Goal: Task Accomplishment & Management: Manage account settings

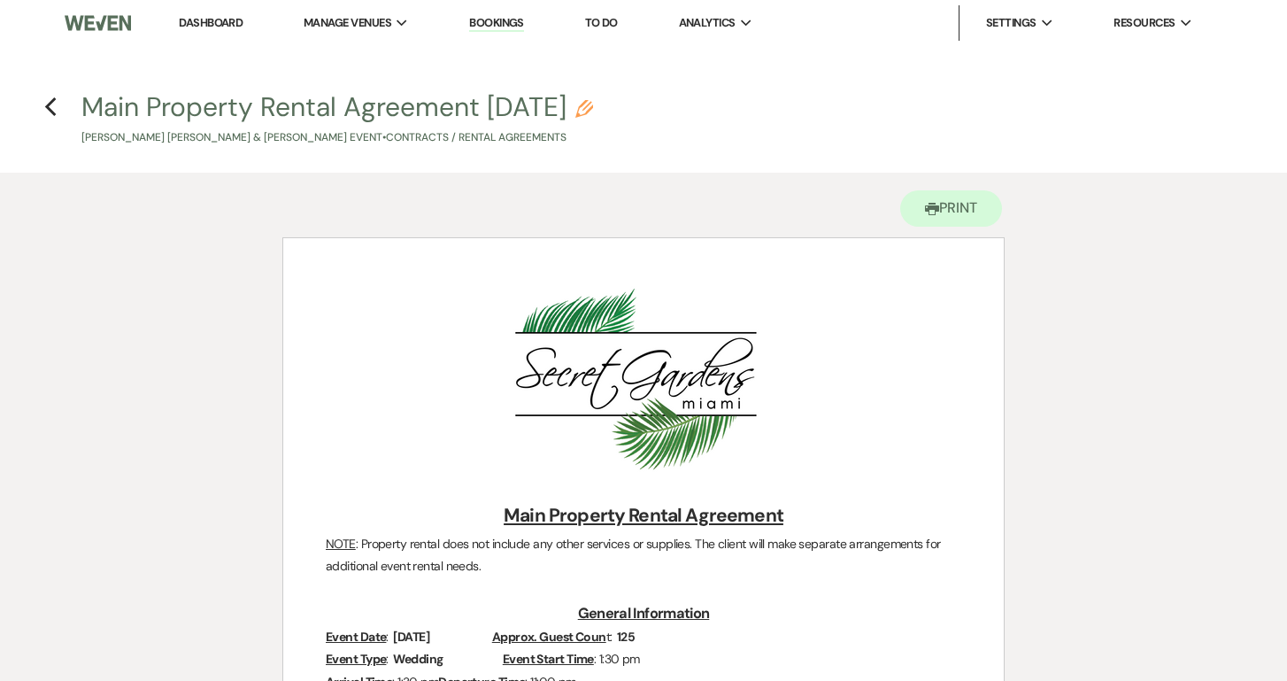
click at [234, 19] on link "Dashboard" at bounding box center [211, 22] width 64 height 15
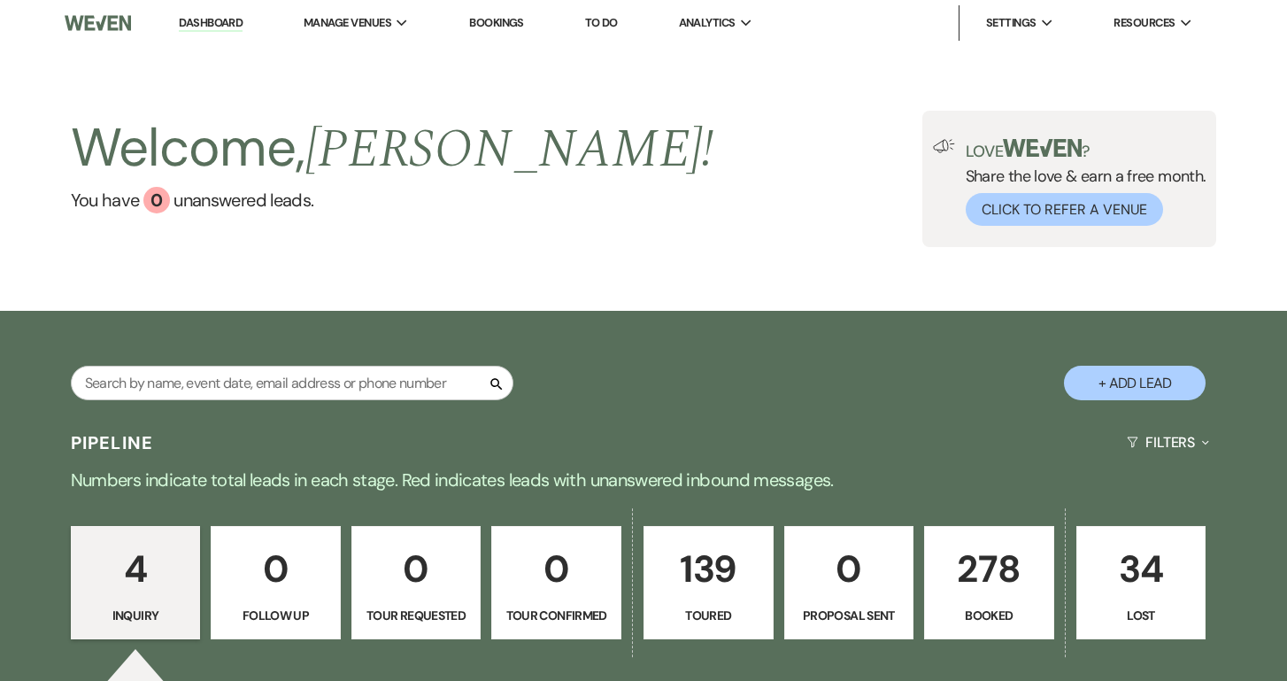
click at [234, 19] on link "Dashboard" at bounding box center [211, 23] width 64 height 17
click at [453, 387] on input "text" at bounding box center [292, 383] width 443 height 35
type input "ta"
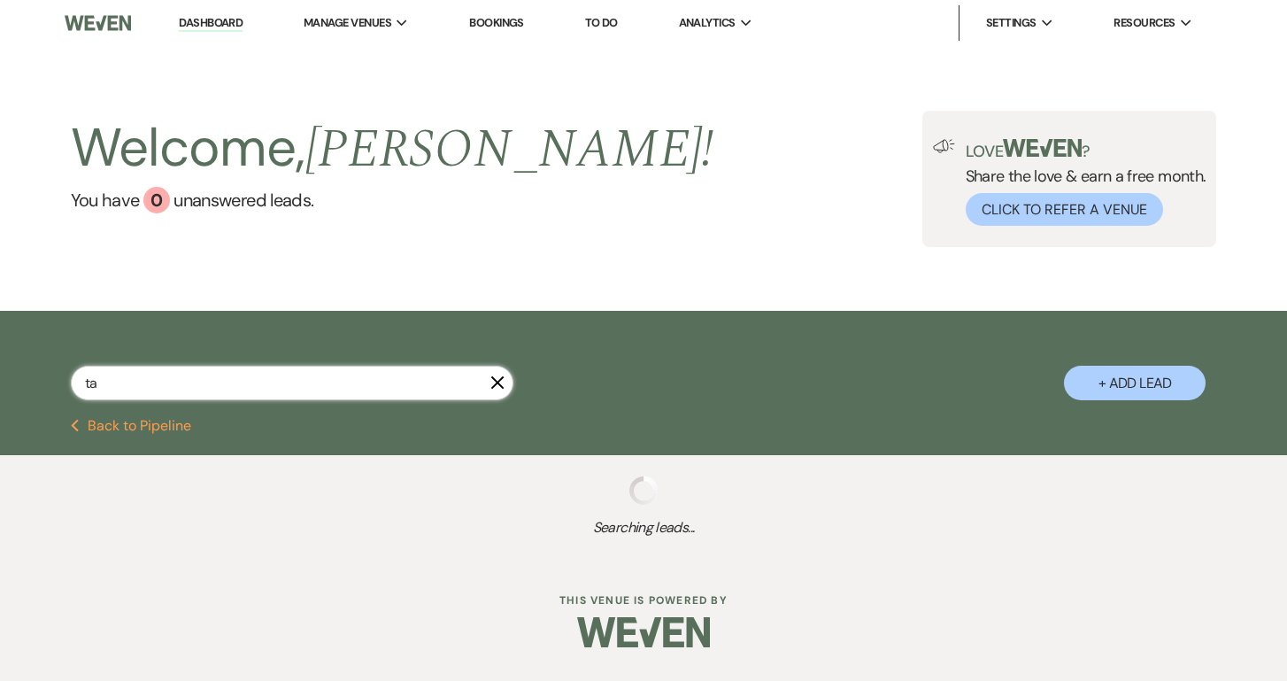
select select "5"
select select "8"
select select "7"
select select "5"
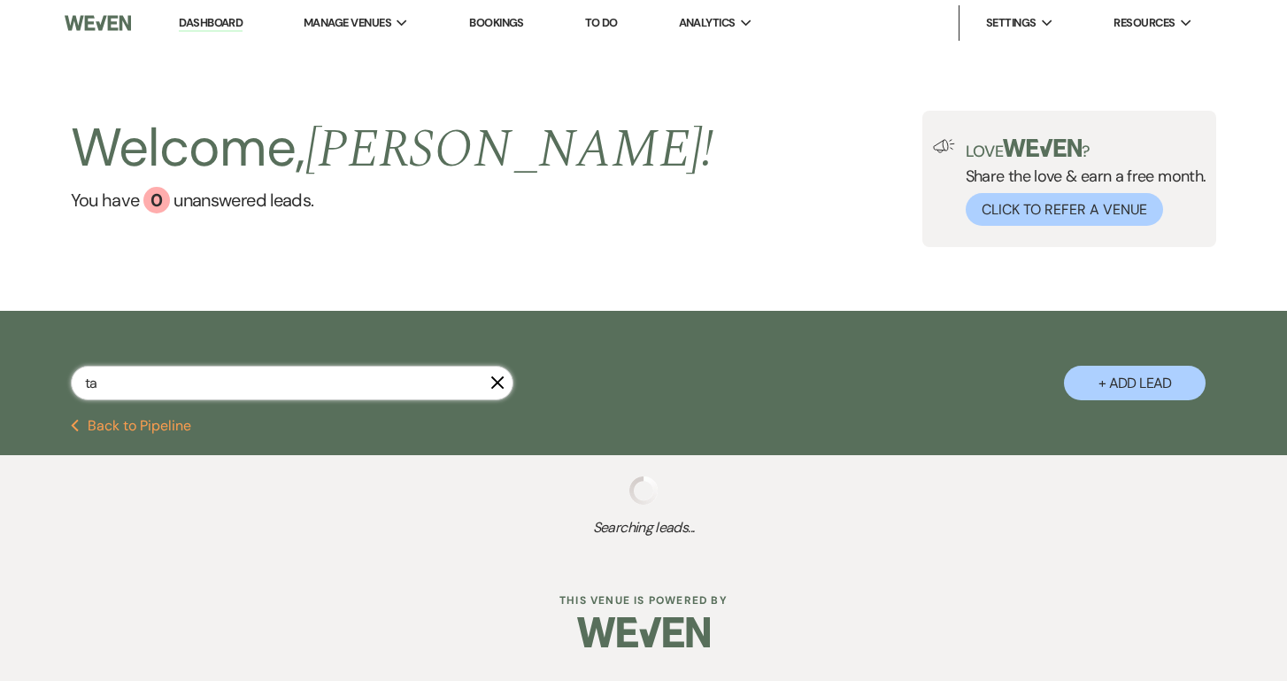
select select "5"
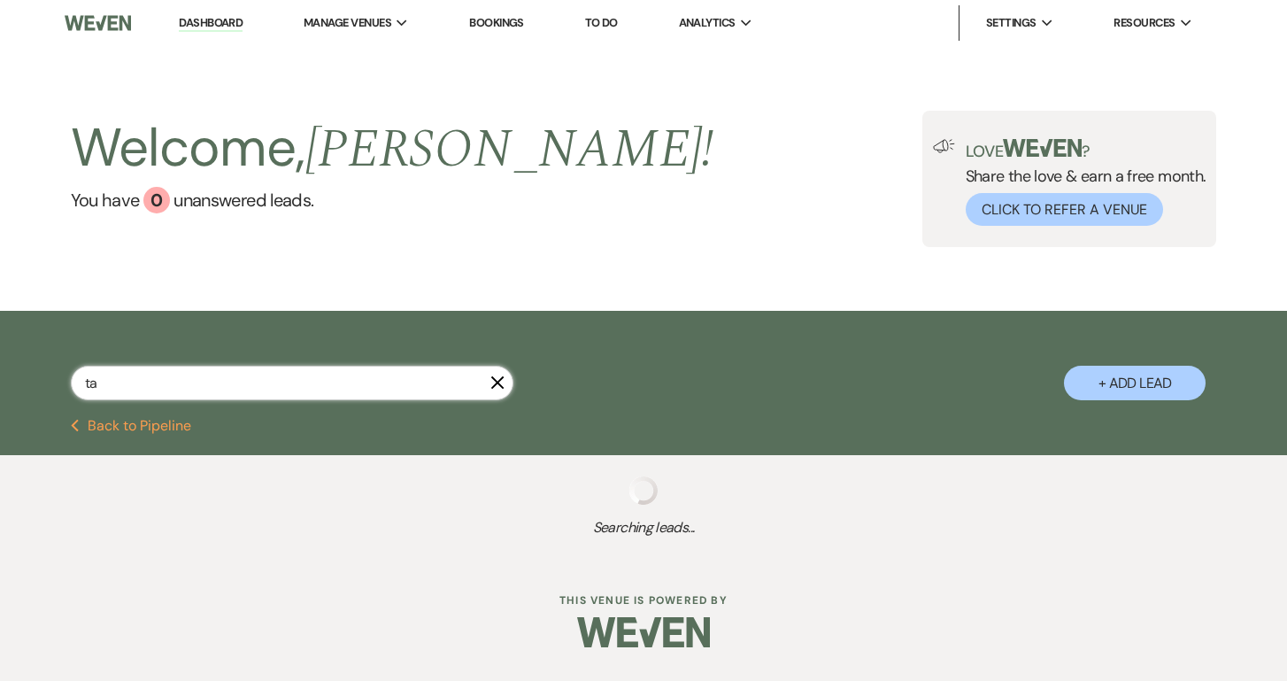
select select "5"
select select "8"
select select "5"
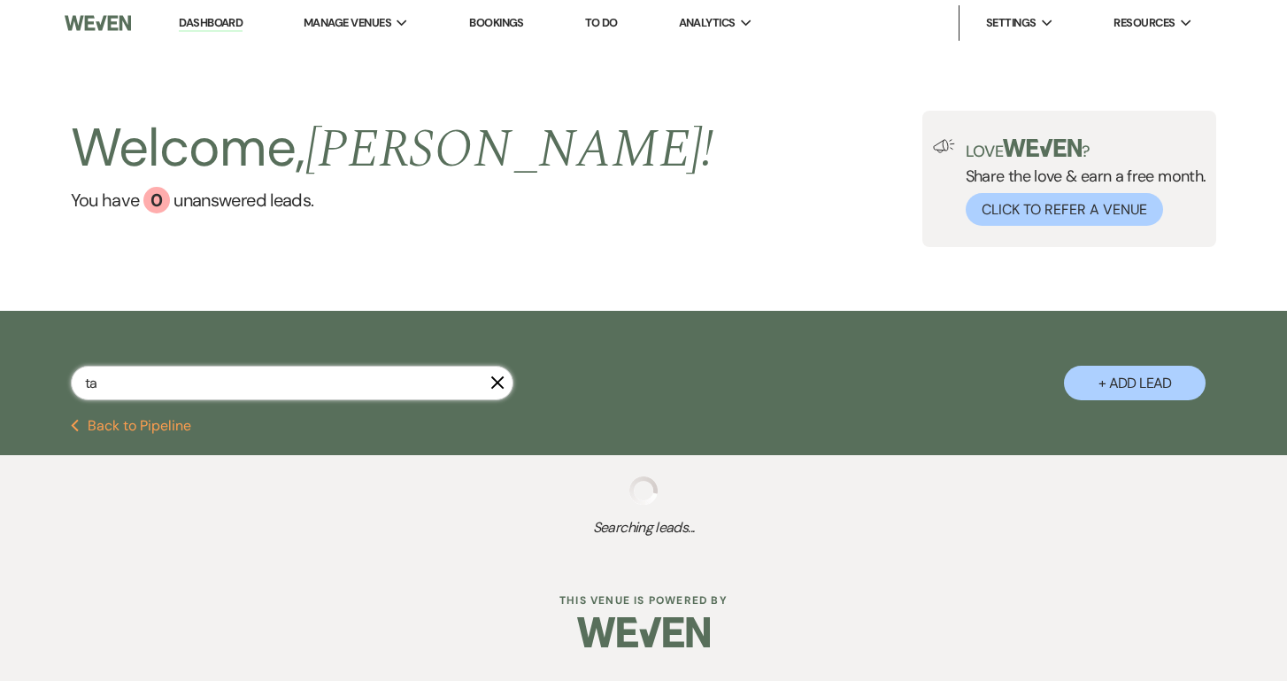
select select "8"
select select "5"
select select "8"
select select "11"
select select "5"
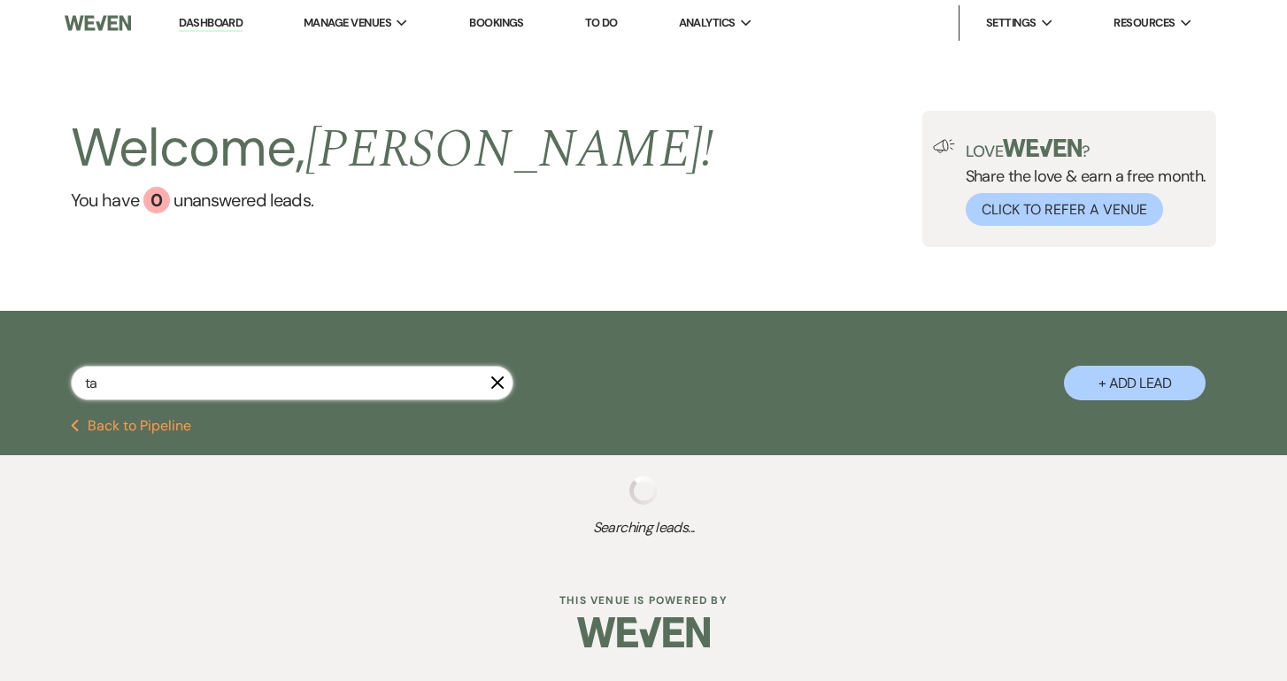
select select "5"
select select "8"
select select "11"
select select "8"
select select "11"
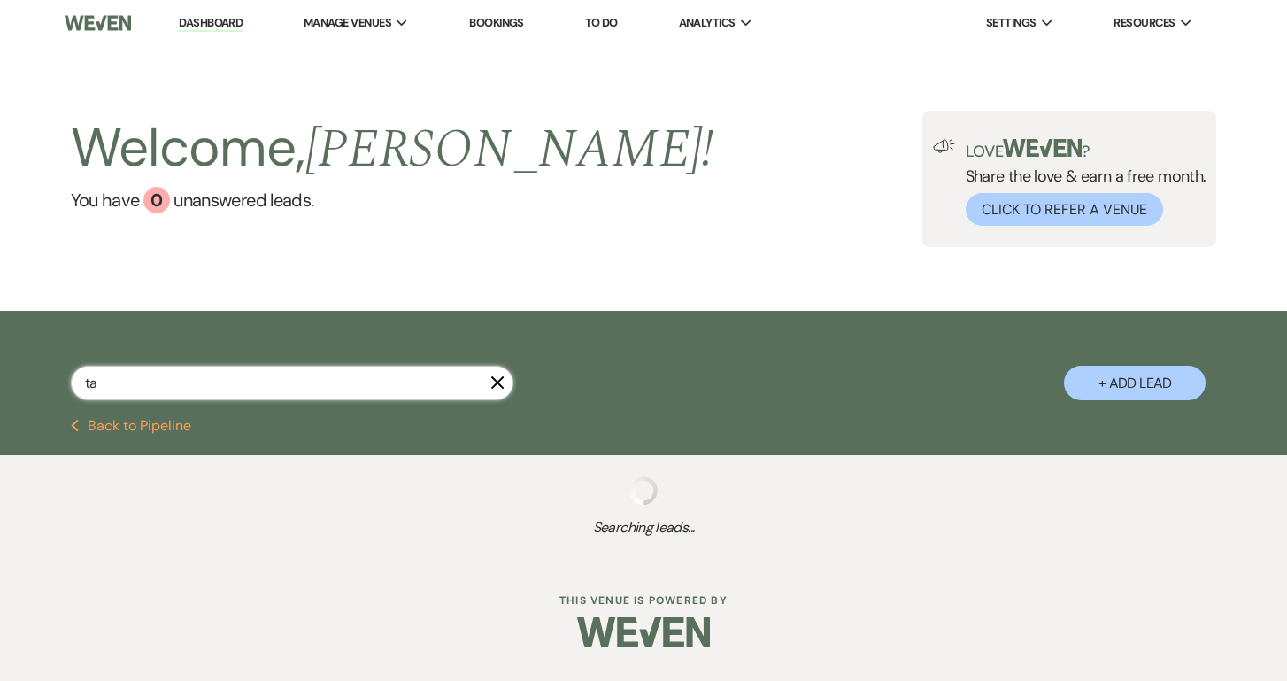
select select "8"
select select "1"
select select "8"
select select "11"
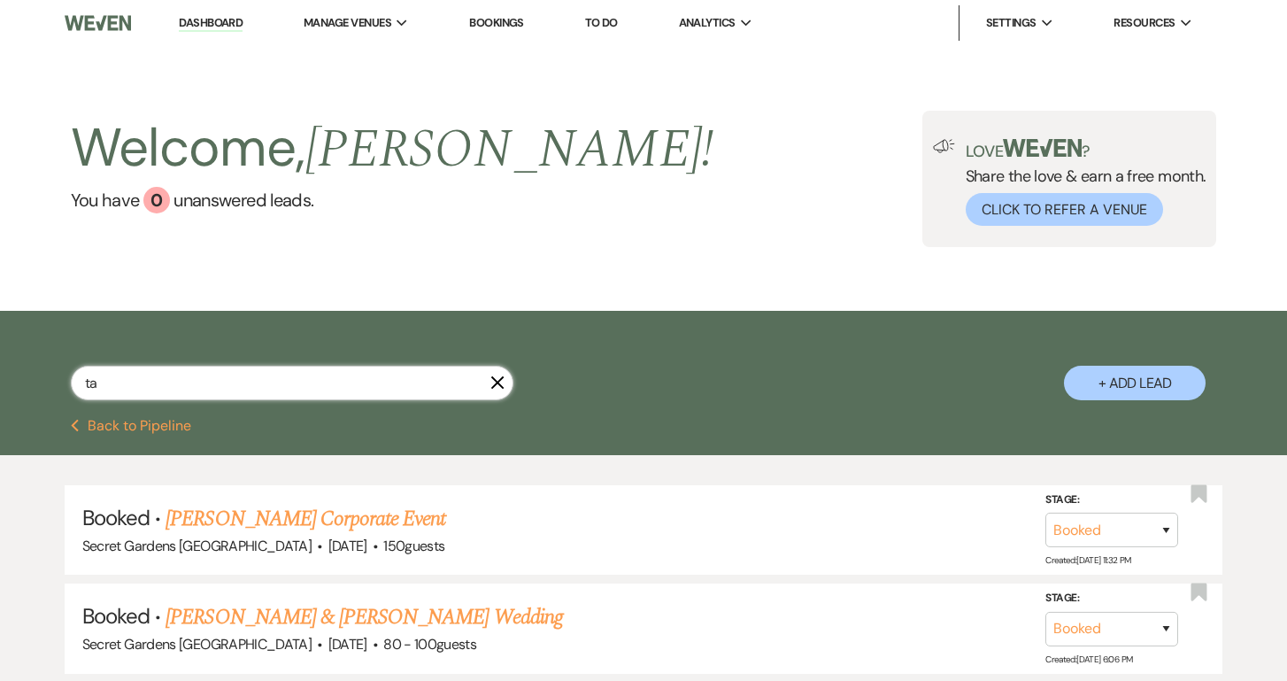
type input "tab"
select select "8"
select select "5"
select select "8"
select select "11"
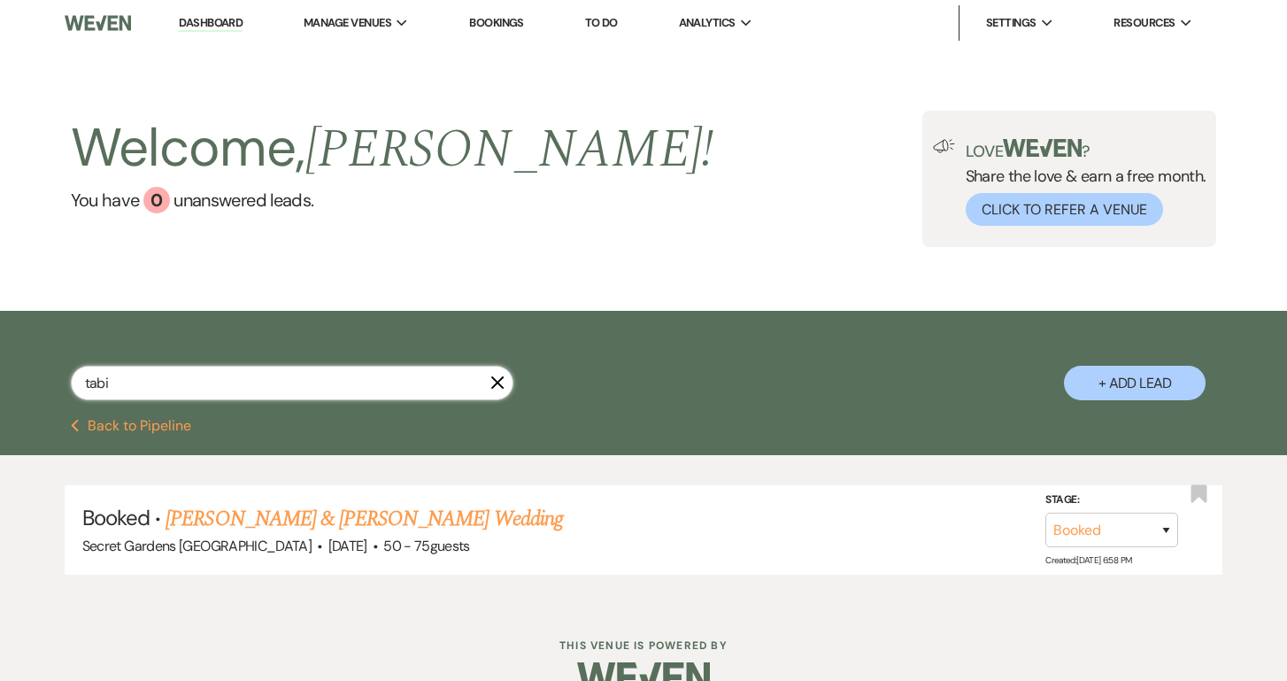
type input "tabs"
drag, startPoint x: 453, startPoint y: 387, endPoint x: 388, endPoint y: 521, distance: 148.9
click at [388, 521] on link "[PERSON_NAME] & [PERSON_NAME] Wedding" at bounding box center [364, 519] width 397 height 32
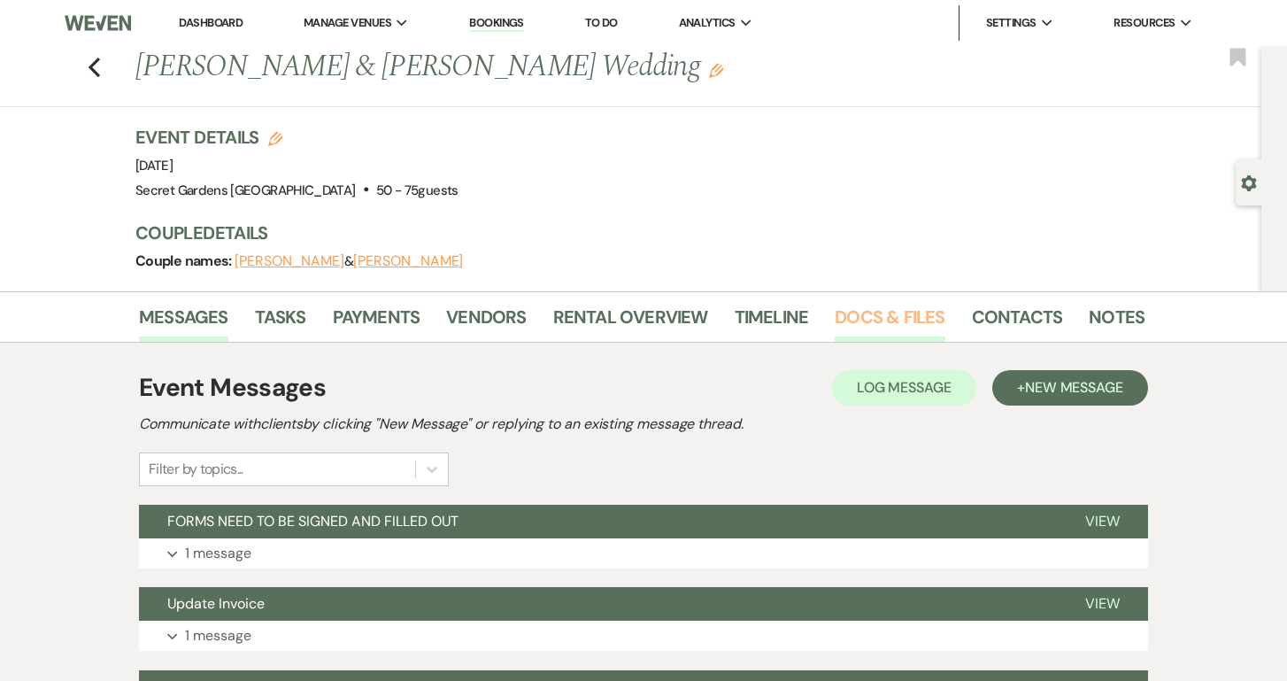
click at [888, 316] on link "Docs & Files" at bounding box center [890, 322] width 110 height 39
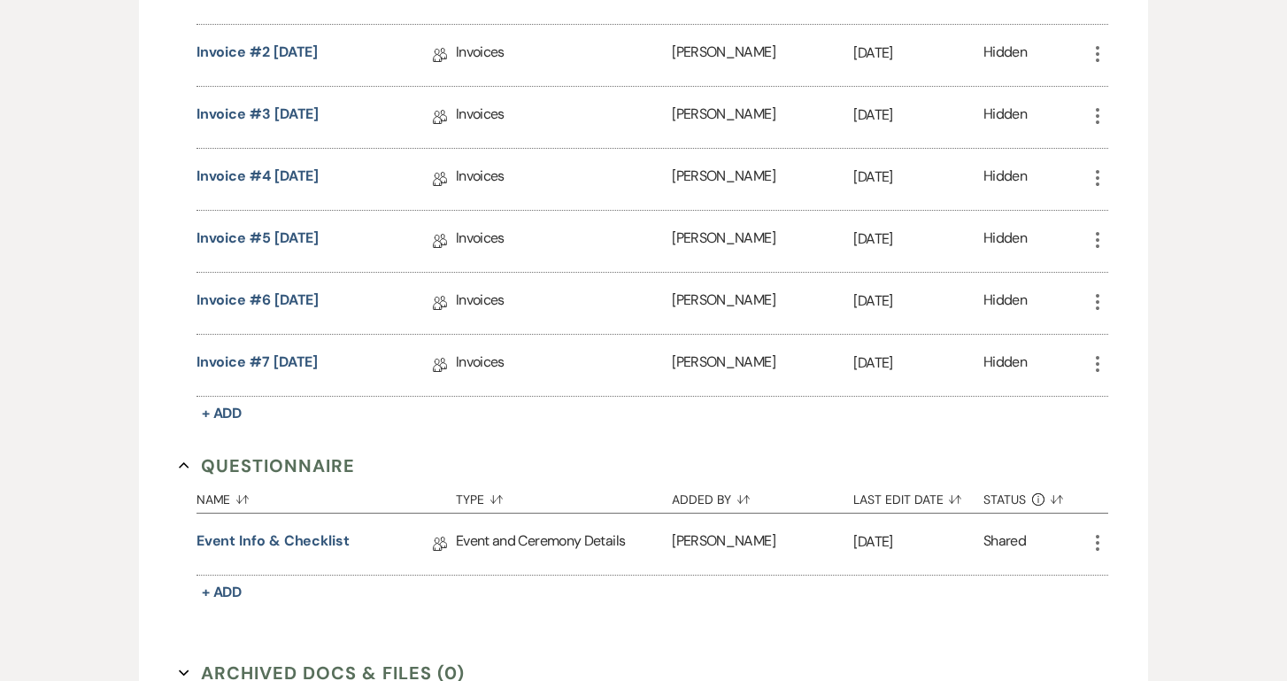
scroll to position [745, 0]
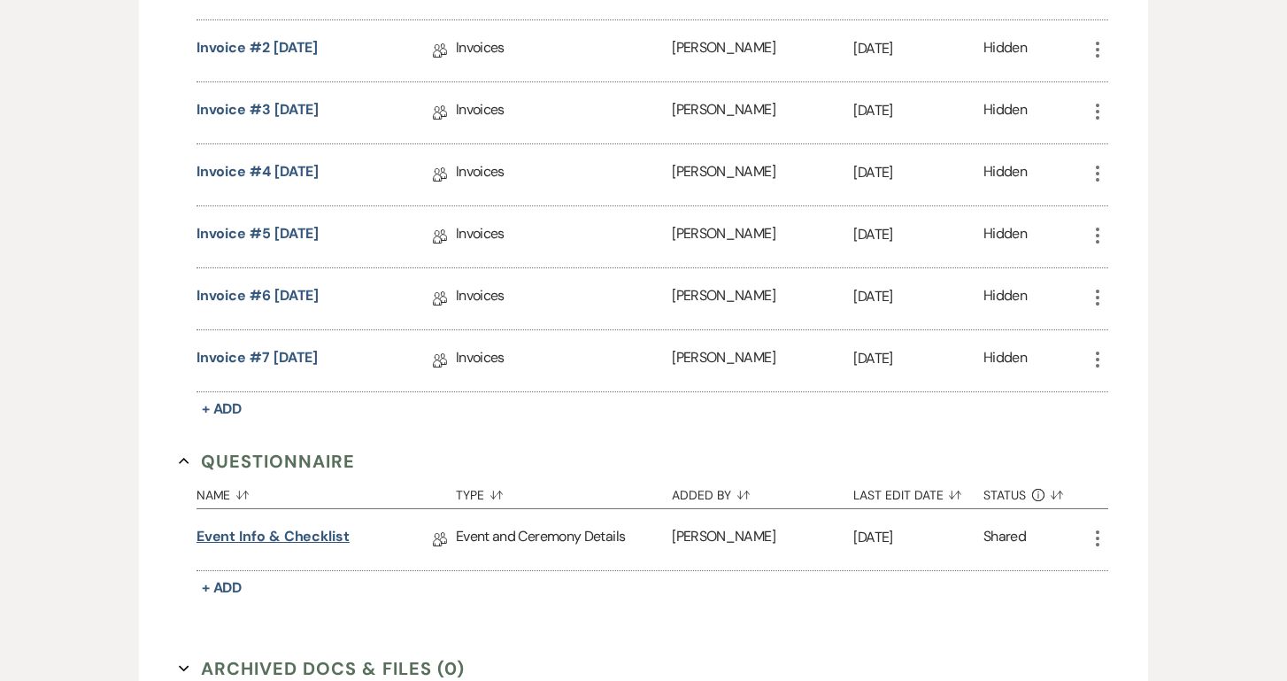
click at [257, 534] on link "Event Info & Checklist" at bounding box center [273, 539] width 153 height 27
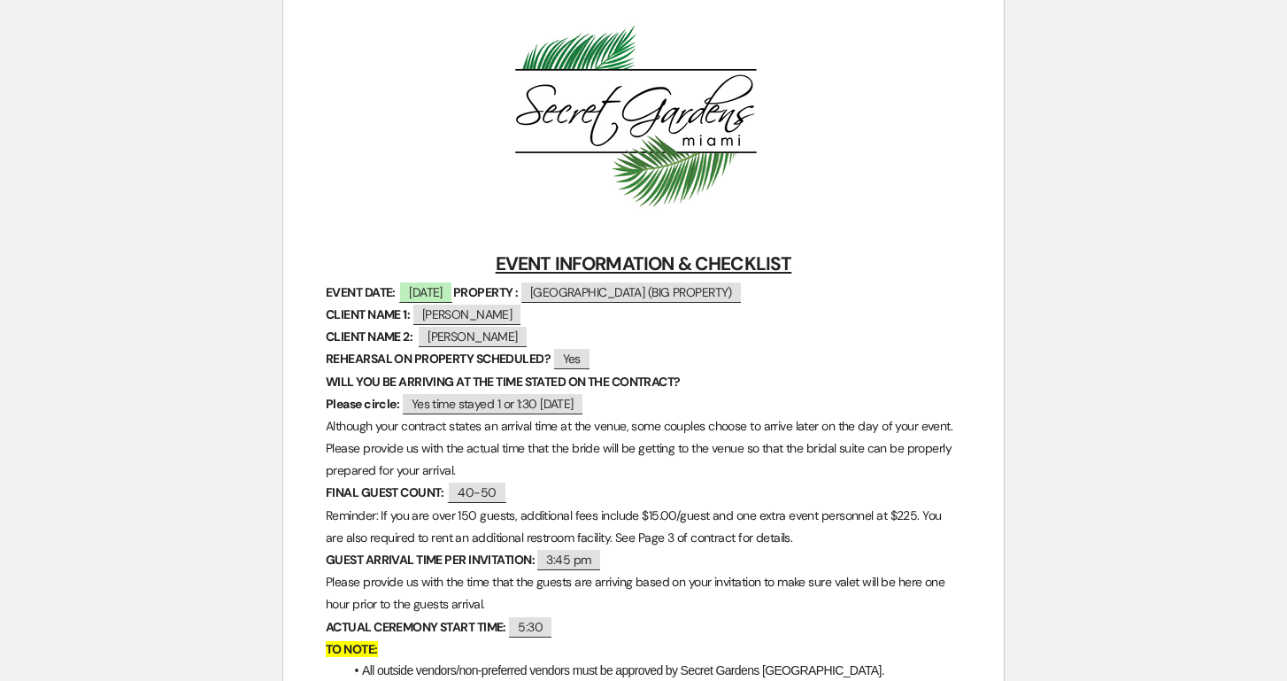
scroll to position [264, 0]
